Goal: Find specific page/section: Find specific page/section

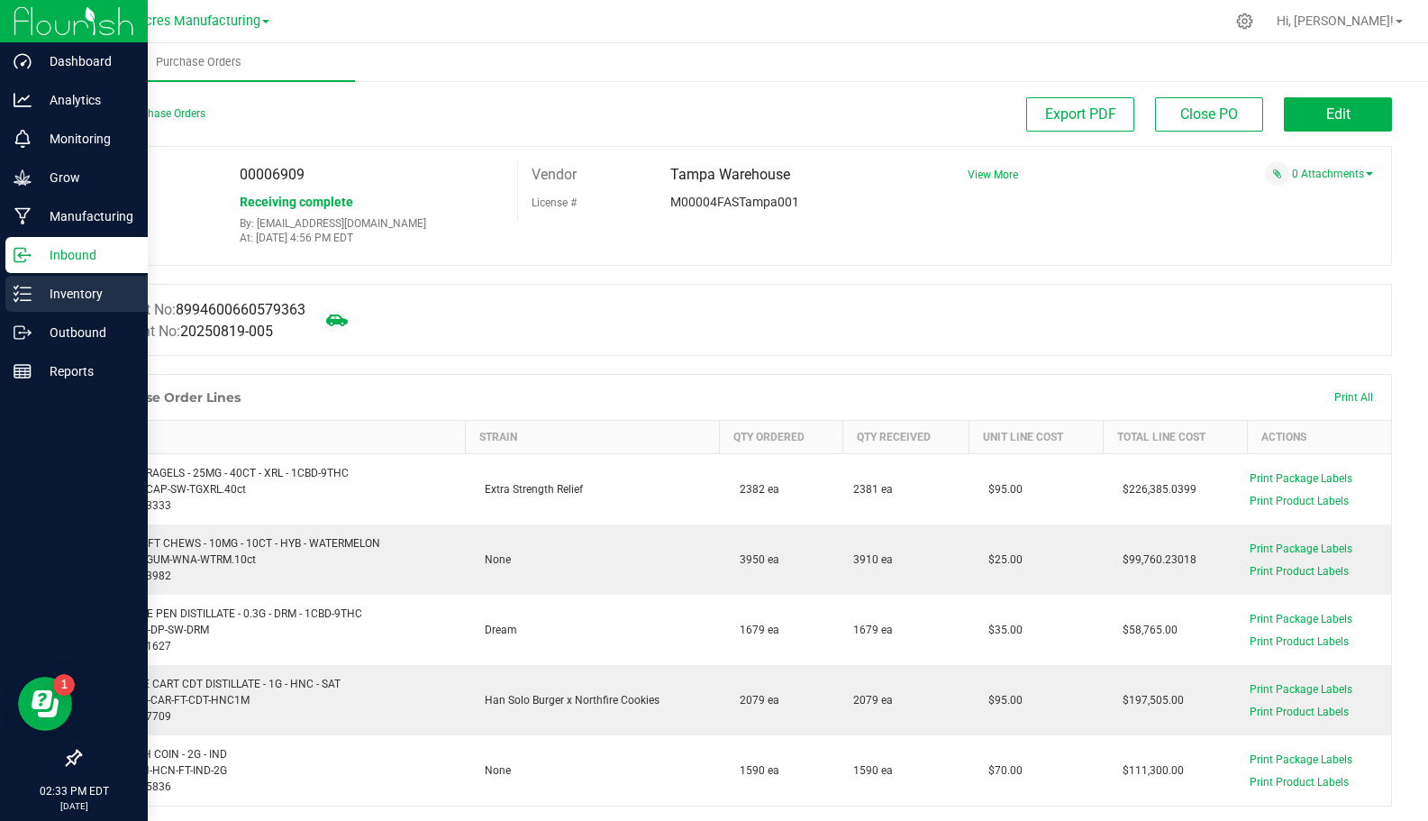
click at [52, 281] on div "Inventory" at bounding box center [76, 294] width 142 height 36
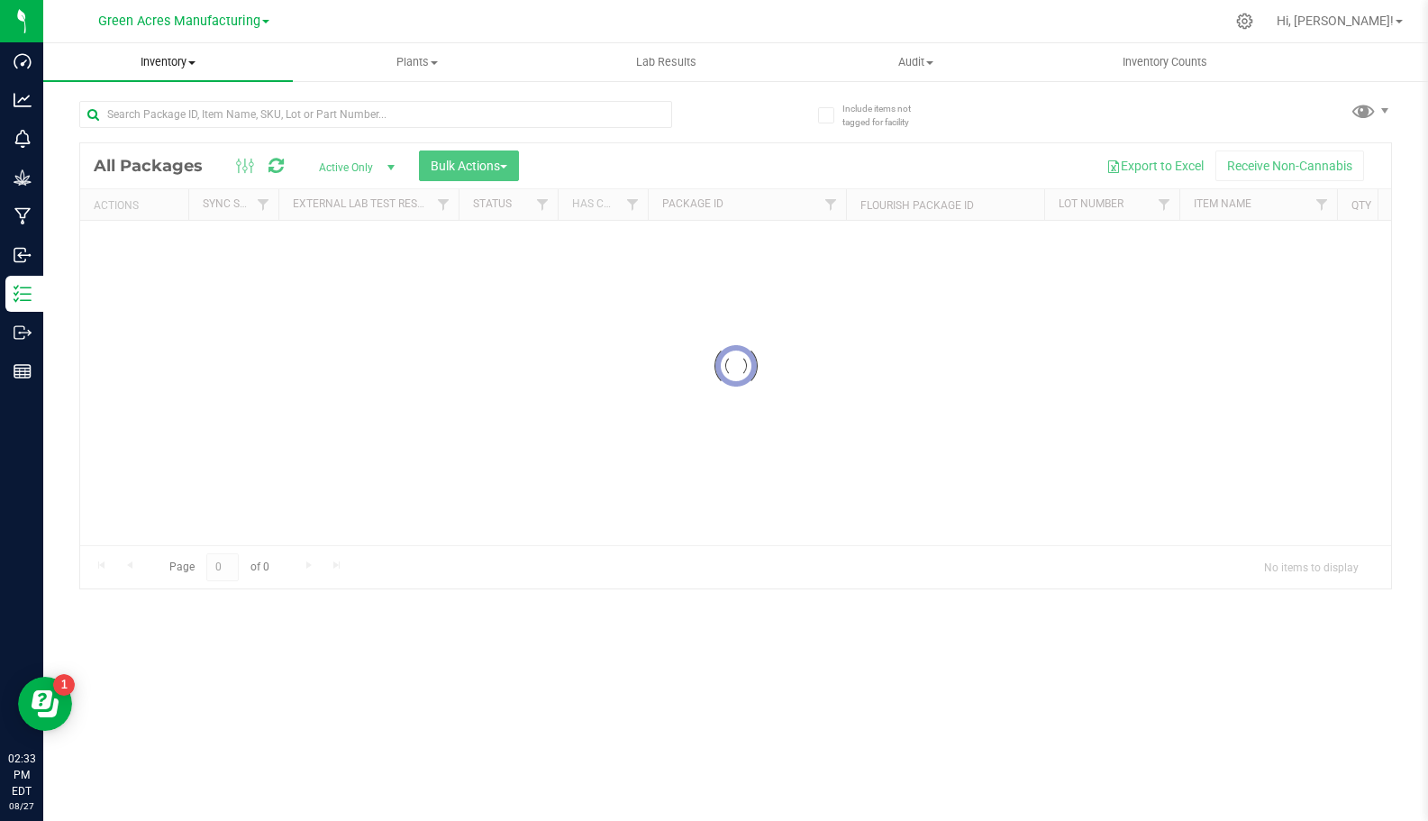
click at [193, 65] on span "Inventory" at bounding box center [168, 62] width 250 height 16
click at [149, 132] on span "All inventory" at bounding box center [104, 130] width 122 height 15
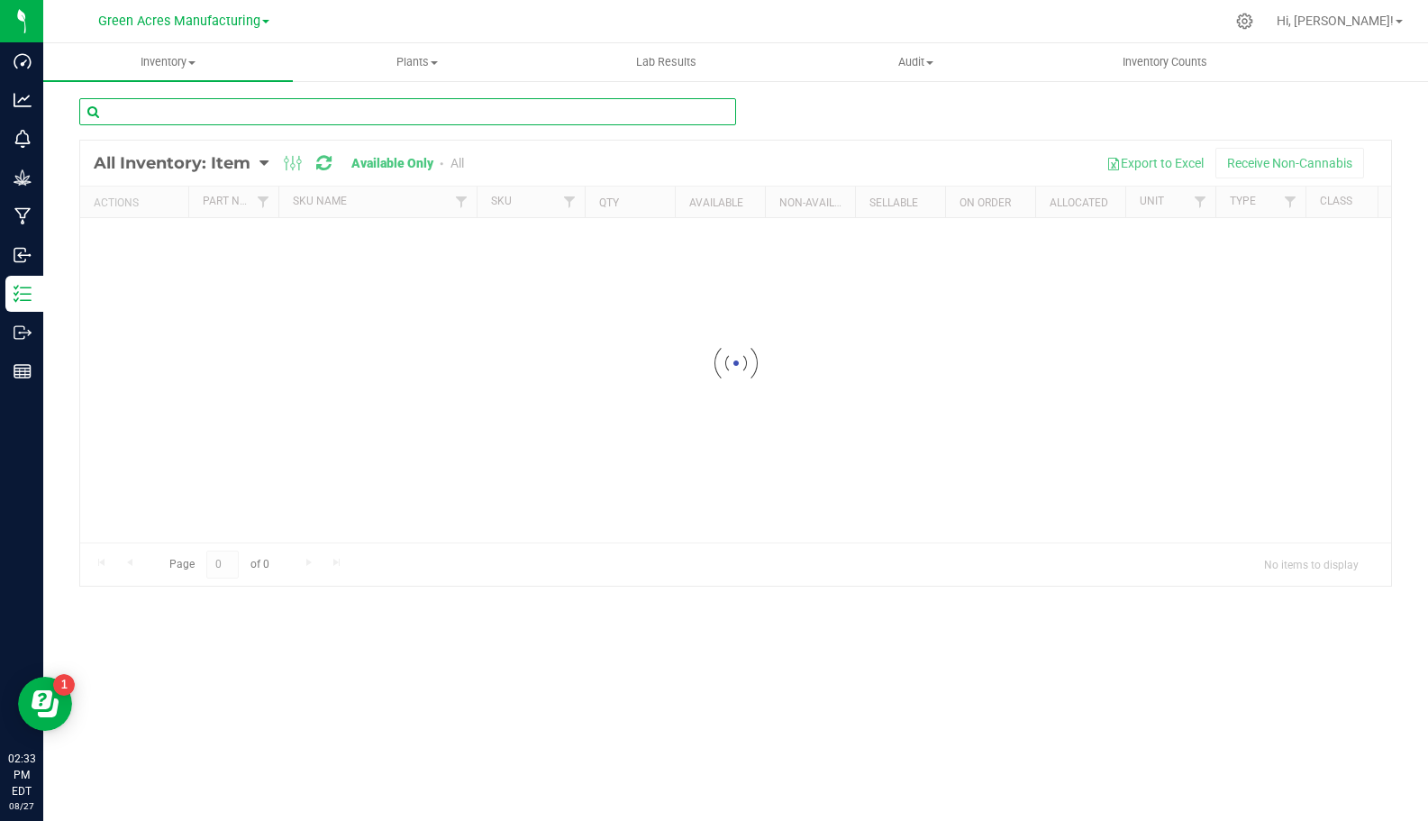
paste input "FT - PRE-ROLL - 1G - 1CT - JGN - HYB"
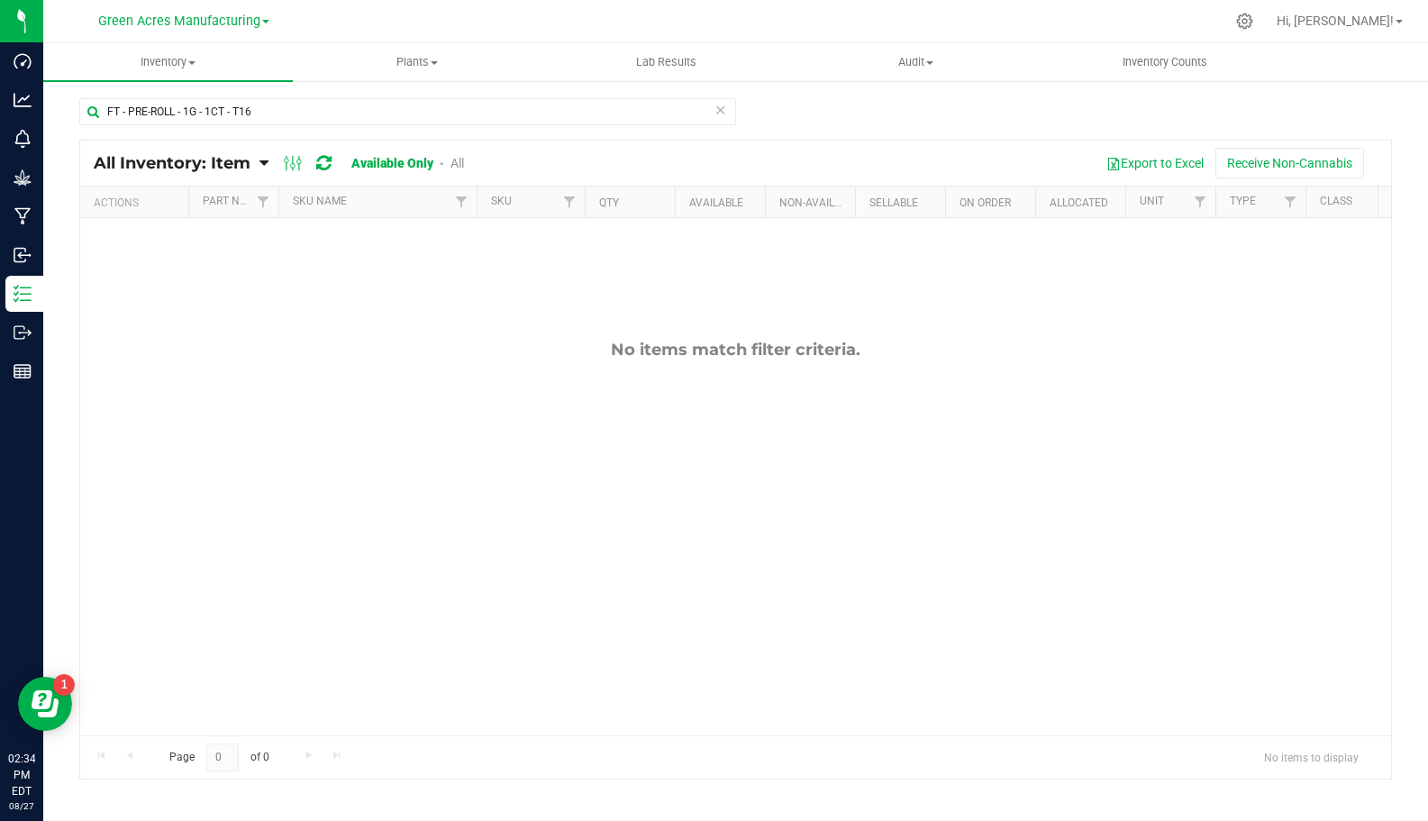
click at [460, 158] on link "All" at bounding box center [458, 163] width 14 height 14
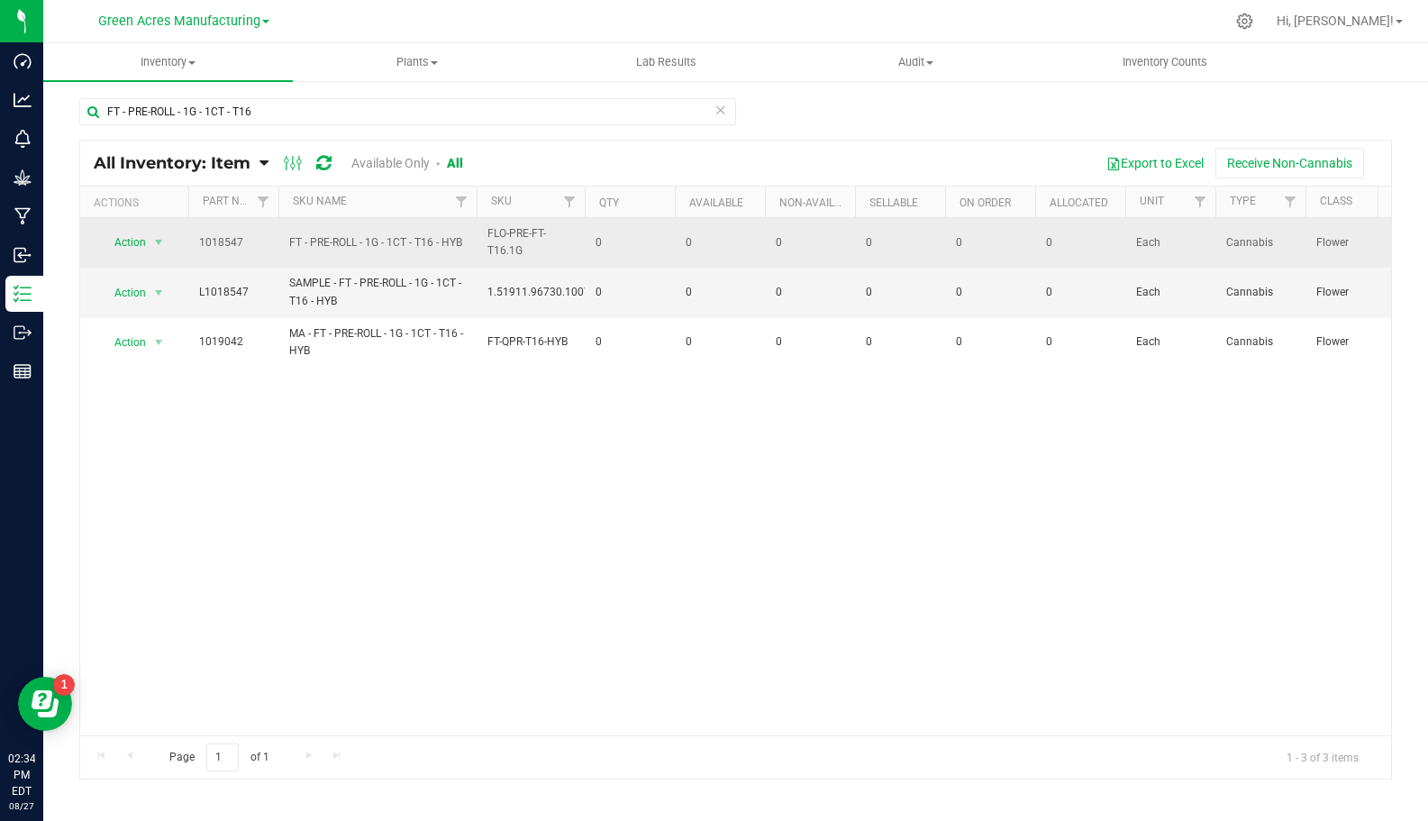
drag, startPoint x: 477, startPoint y: 239, endPoint x: 193, endPoint y: 243, distance: 283.9
click at [193, 243] on tr "Action Action Global inventory View packages 1018547 FT - PRE-ROLL - 1G - 1CT -…" at bounding box center [1436, 243] width 2712 height 50
copy tr "1018547 FT - PRE-ROLL - 1G - 1CT - T16 - HYB"
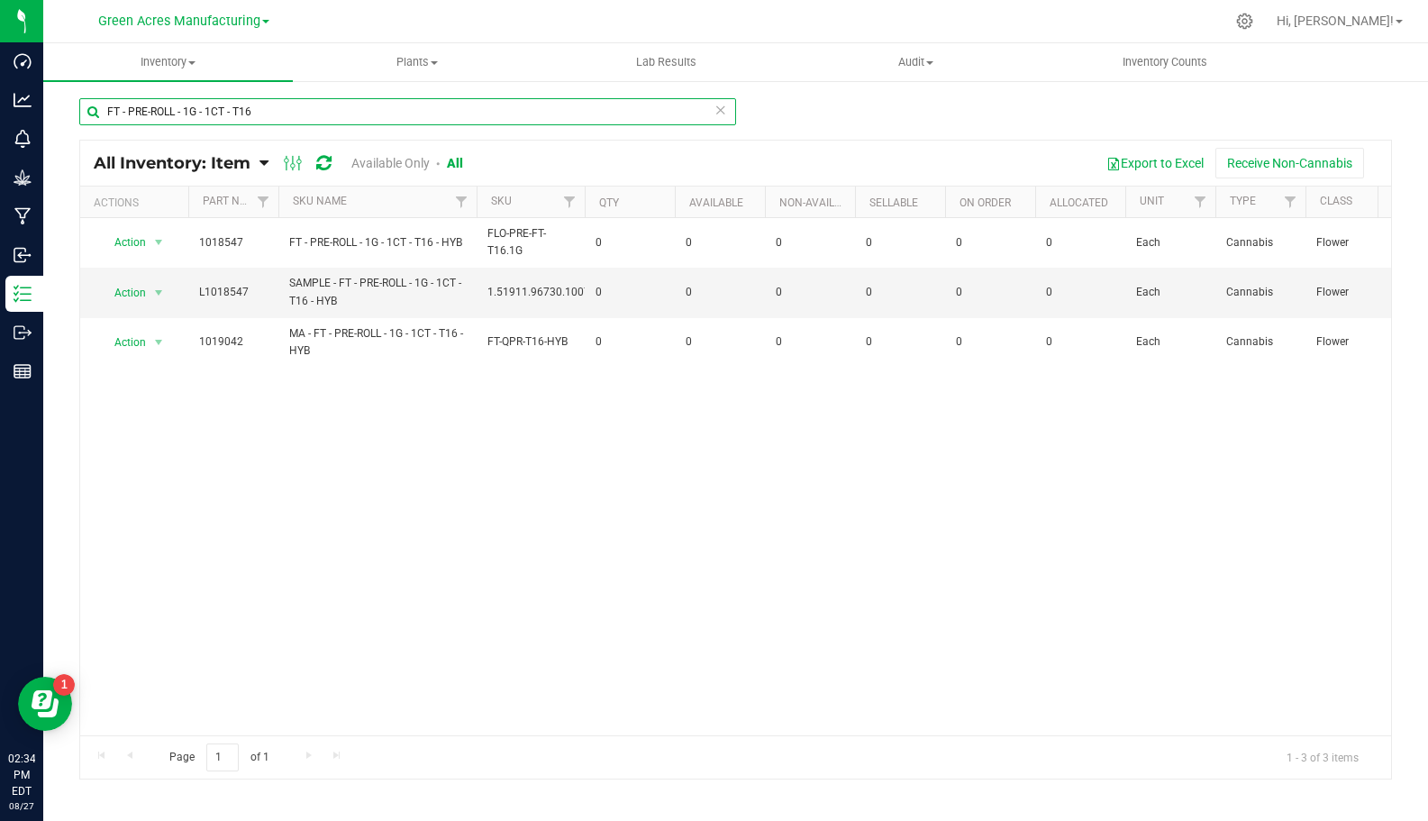
click at [260, 110] on input "FT - PRE-ROLL - 1G - 1CT - T16" at bounding box center [407, 111] width 657 height 27
type input "FT - PRE-ROLL - 1G - 1CT - ZKR"
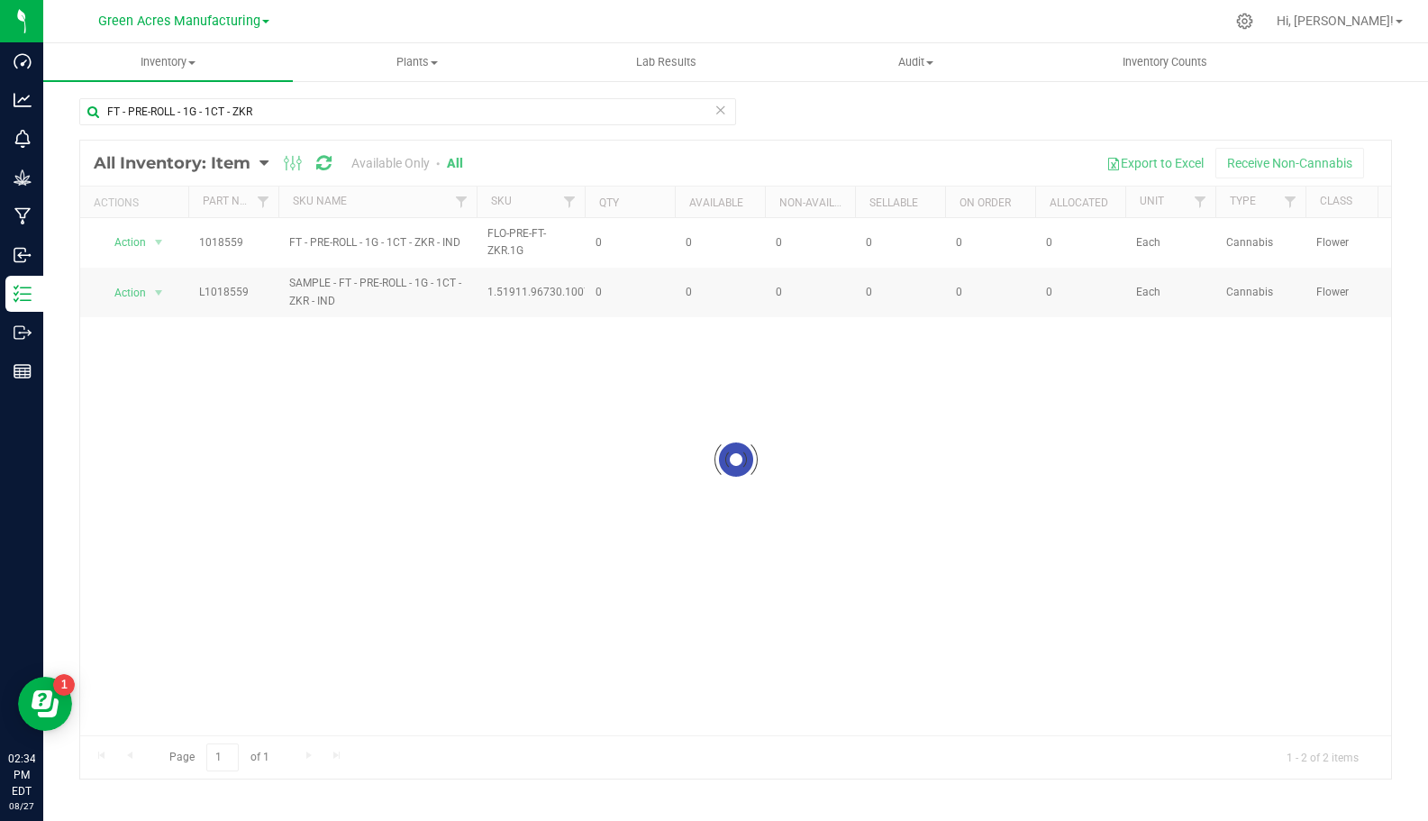
click at [466, 241] on div at bounding box center [735, 460] width 1311 height 638
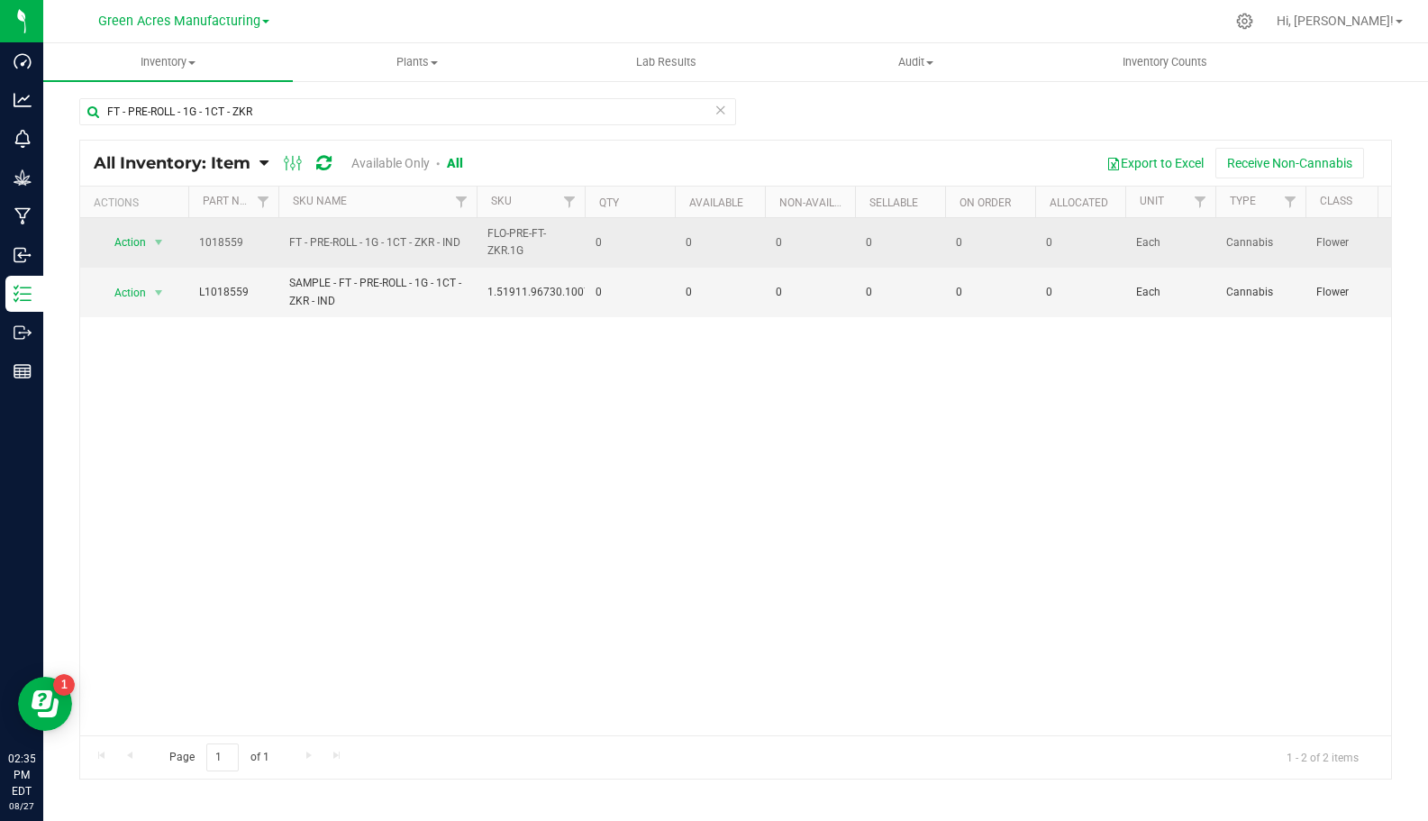
drag, startPoint x: 460, startPoint y: 241, endPoint x: 280, endPoint y: 238, distance: 180.2
click at [279, 238] on td "FT - PRE-ROLL - 1G - 1CT - ZKR - IND" at bounding box center [377, 243] width 198 height 50
copy span "FT - PRE-ROLL - 1G - 1CT - ZKR - IND"
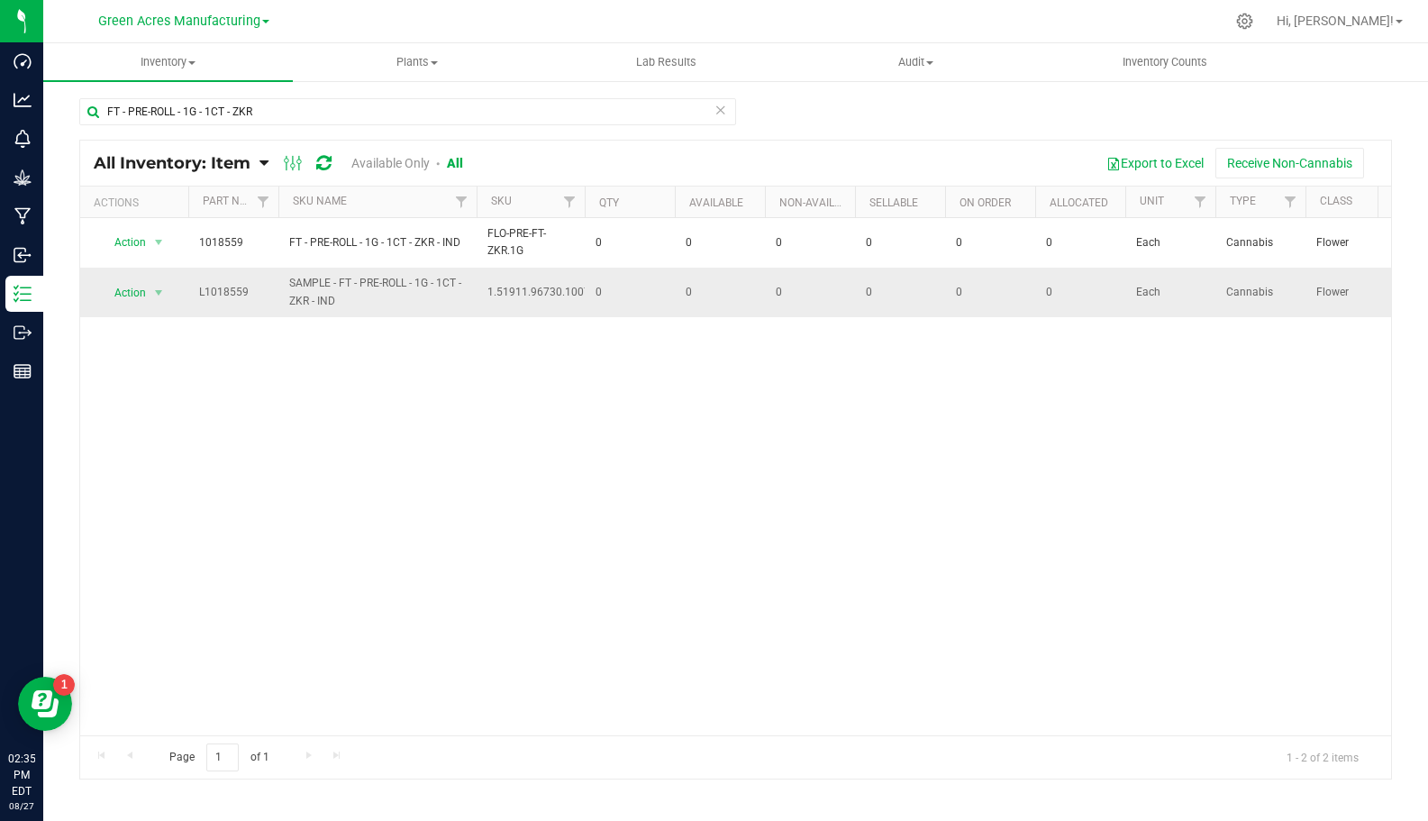
drag, startPoint x: 339, startPoint y: 328, endPoint x: 365, endPoint y: 301, distance: 37.6
click at [339, 328] on div "Action Action Global inventory View packages 1018559 FT - PRE-ROLL - 1G - 1CT -…" at bounding box center [735, 476] width 1311 height 517
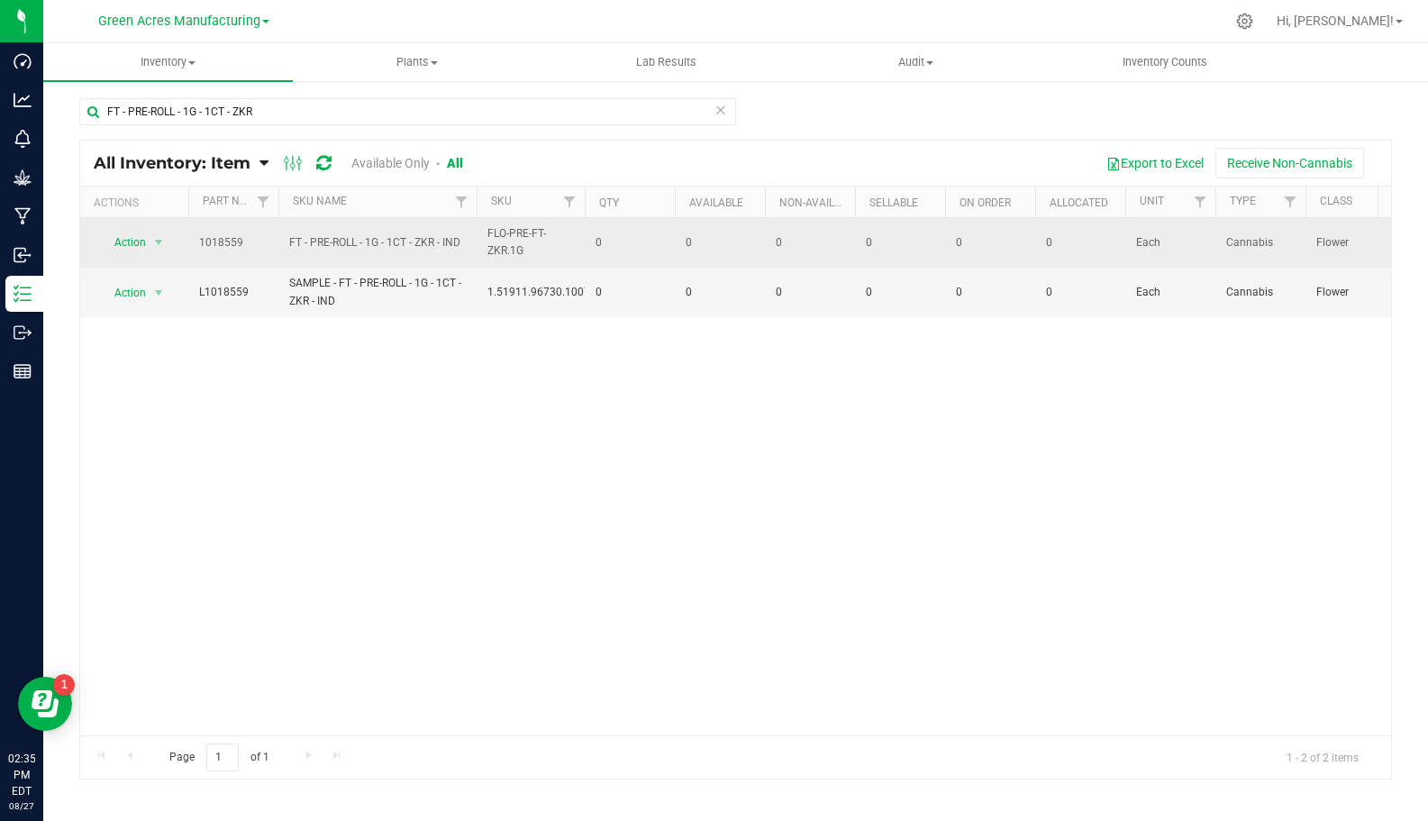
drag, startPoint x: 465, startPoint y: 240, endPoint x: 205, endPoint y: 232, distance: 259.6
click at [205, 232] on tr "Action Action Global inventory View packages 1018559 FT - PRE-ROLL - 1G - 1CT -…" at bounding box center [1436, 243] width 2712 height 50
copy tr "1018559 FT - PRE-ROLL - 1G - 1CT - ZKR - IND"
